Goal: Information Seeking & Learning: Find specific fact

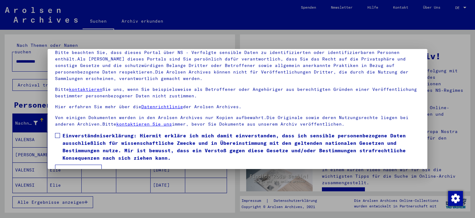
scroll to position [46, 0]
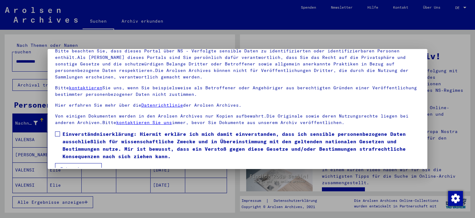
click at [57, 132] on span at bounding box center [57, 133] width 5 height 5
click at [79, 163] on button "Ich stimme zu" at bounding box center [78, 169] width 47 height 12
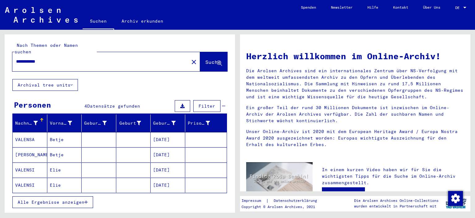
click at [62, 163] on mat-cell "Elie" at bounding box center [64, 169] width 35 height 15
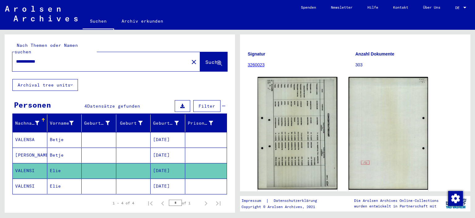
scroll to position [46, 0]
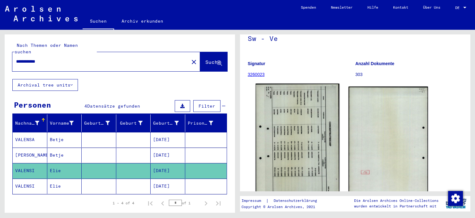
click at [302, 132] on img at bounding box center [298, 143] width 84 height 118
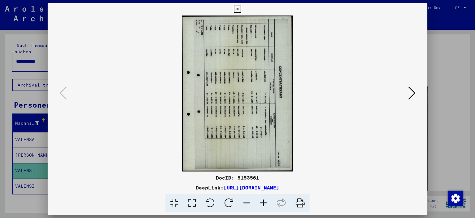
click at [210, 200] on icon at bounding box center [210, 202] width 19 height 19
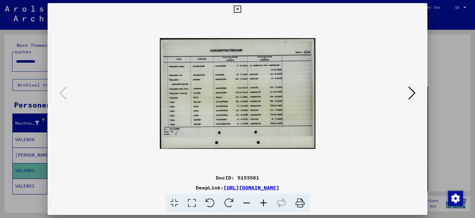
click at [262, 204] on icon at bounding box center [263, 202] width 17 height 19
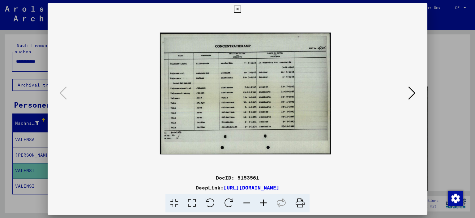
click at [262, 204] on icon at bounding box center [263, 202] width 17 height 19
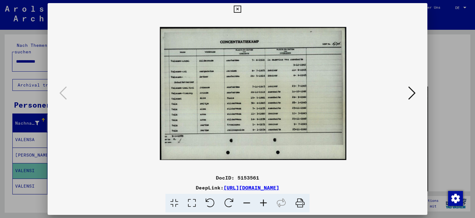
click at [262, 204] on icon at bounding box center [263, 202] width 17 height 19
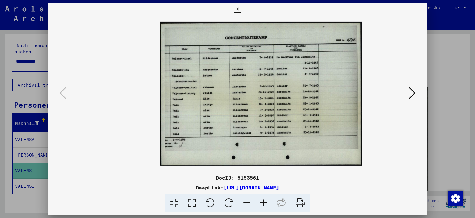
click at [262, 204] on icon at bounding box center [263, 202] width 17 height 19
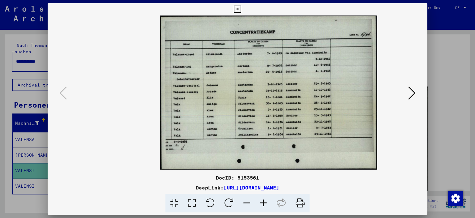
scroll to position [0, 0]
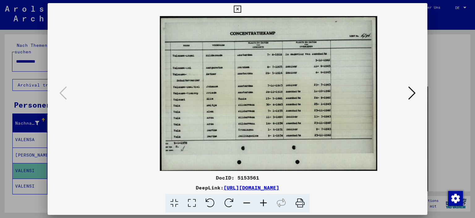
drag, startPoint x: 274, startPoint y: 118, endPoint x: 220, endPoint y: 119, distance: 53.3
click at [220, 119] on img at bounding box center [269, 93] width 218 height 154
click at [263, 204] on icon at bounding box center [263, 202] width 17 height 19
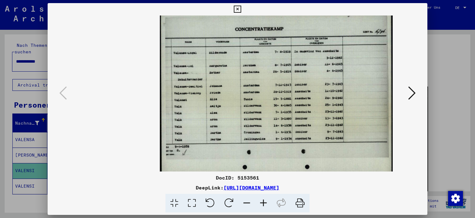
click at [263, 204] on icon at bounding box center [263, 202] width 17 height 19
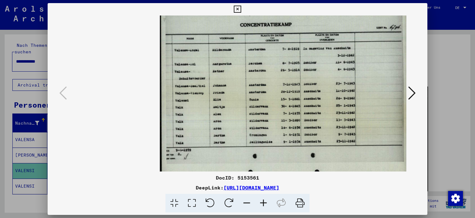
click at [263, 204] on icon at bounding box center [263, 202] width 17 height 19
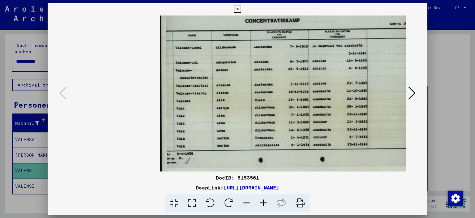
click at [238, 8] on icon at bounding box center [237, 9] width 7 height 7
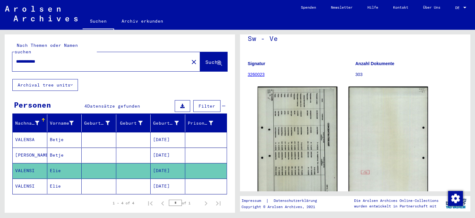
click at [59, 180] on mat-cell "Elie" at bounding box center [64, 185] width 35 height 15
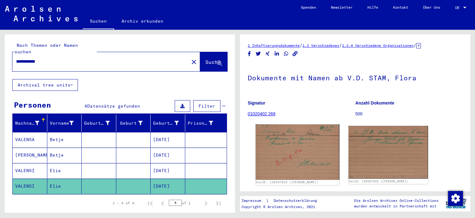
click at [289, 155] on img at bounding box center [298, 151] width 84 height 55
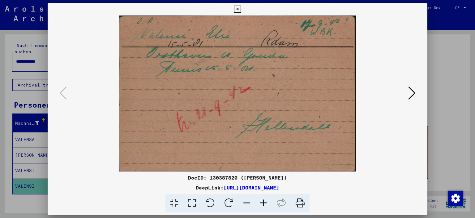
click at [239, 9] on icon at bounding box center [237, 9] width 7 height 7
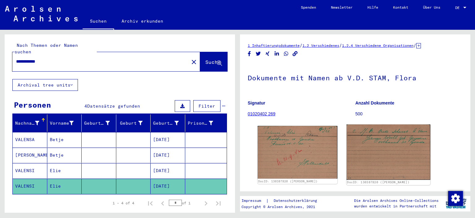
click at [379, 132] on img at bounding box center [389, 151] width 84 height 55
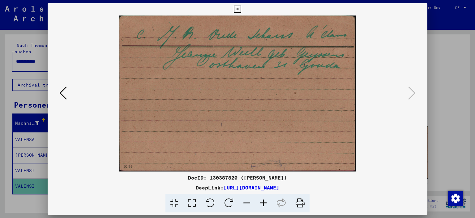
click at [238, 10] on icon at bounding box center [237, 9] width 7 height 7
